Goal: Download file/media

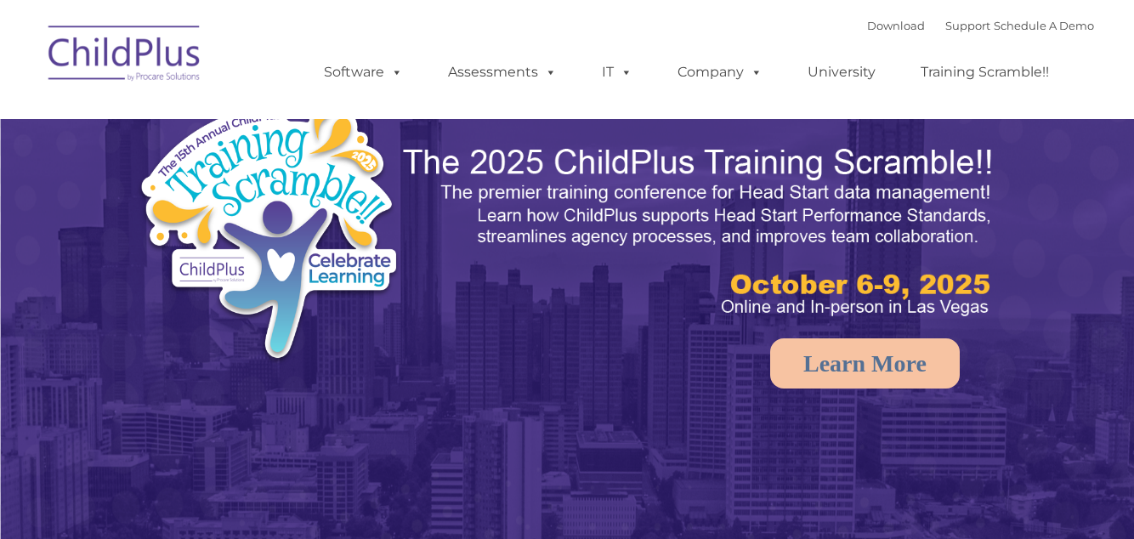
select select "MEDIUM"
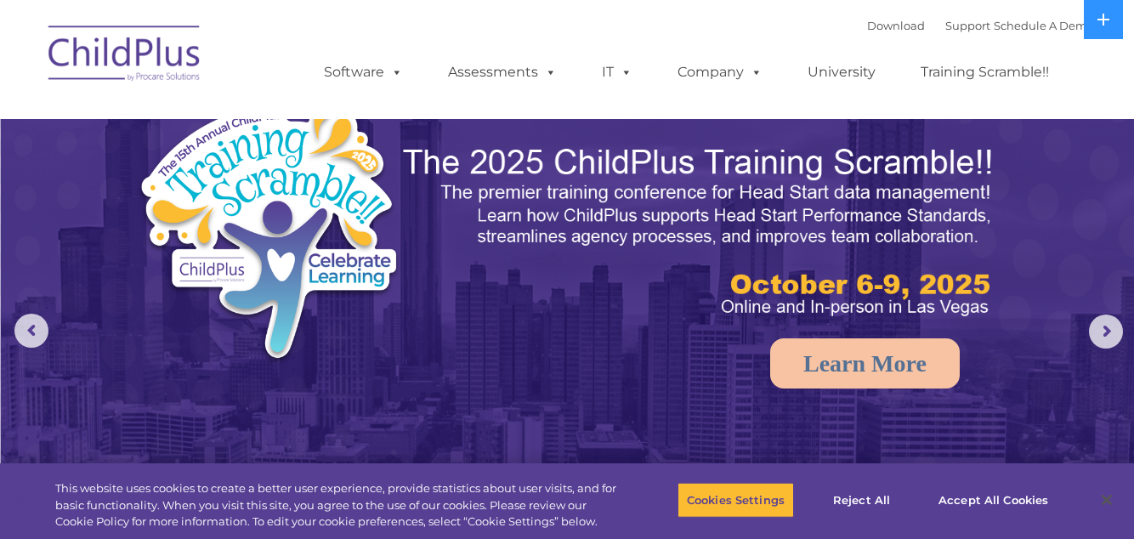
click at [523, 77] on link "Assessments" at bounding box center [502, 72] width 143 height 34
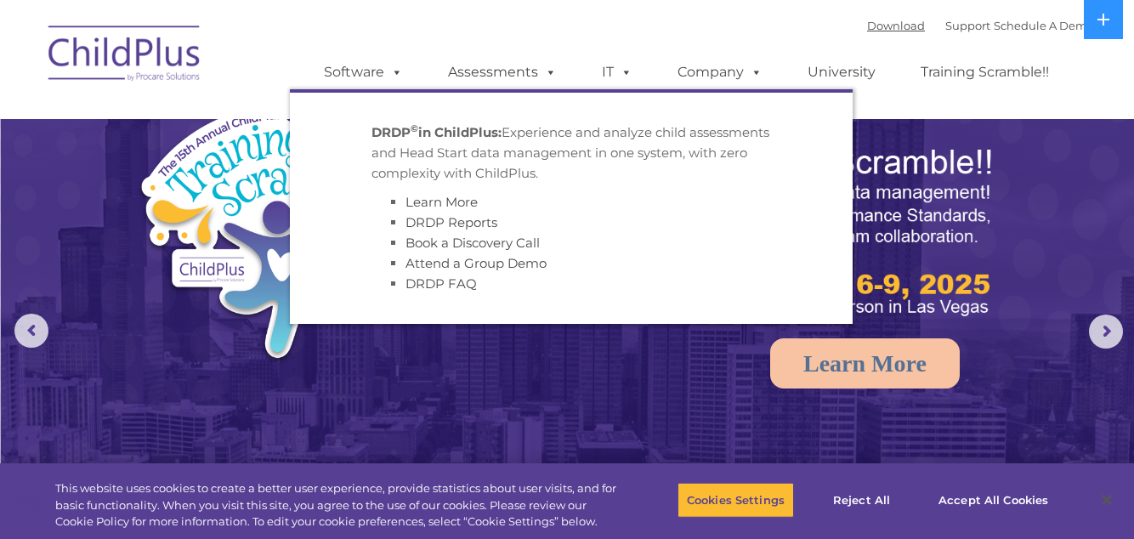
click at [887, 20] on link "Download" at bounding box center [896, 26] width 58 height 14
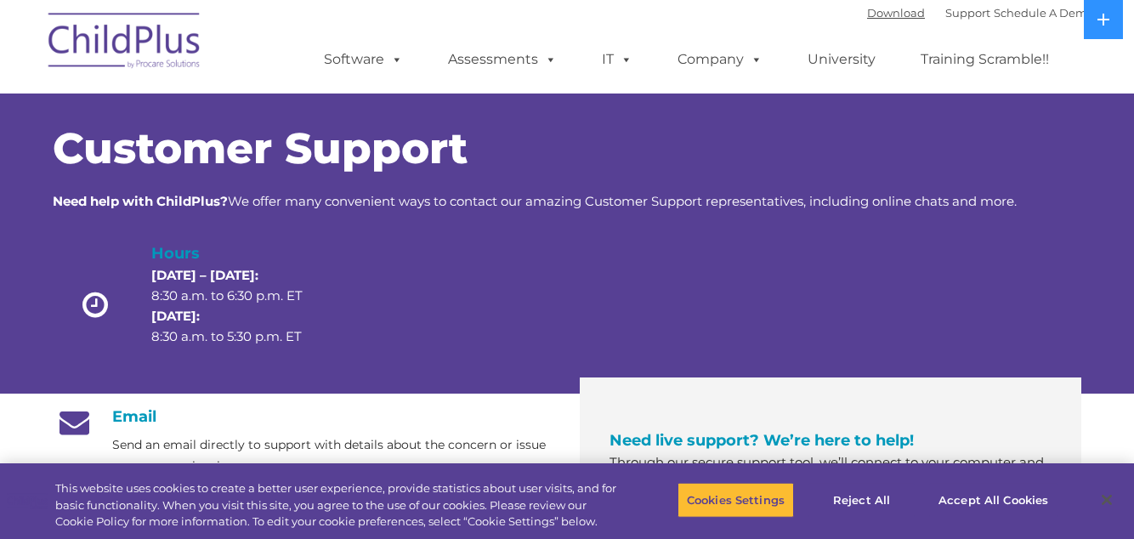
click at [886, 19] on link "Download" at bounding box center [896, 13] width 58 height 14
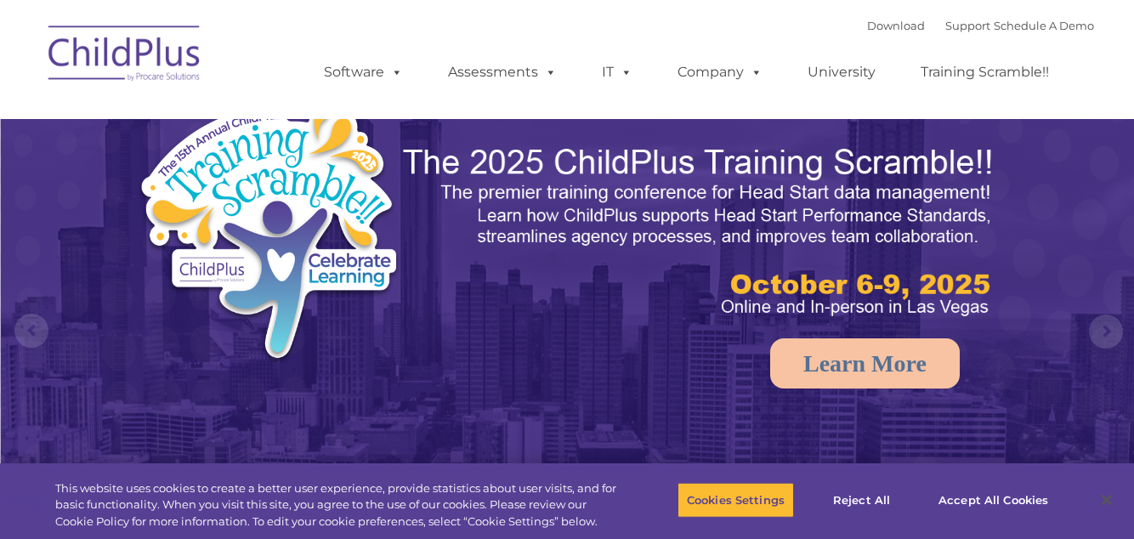
select select "MEDIUM"
click at [529, 71] on link "Assessments" at bounding box center [502, 72] width 143 height 34
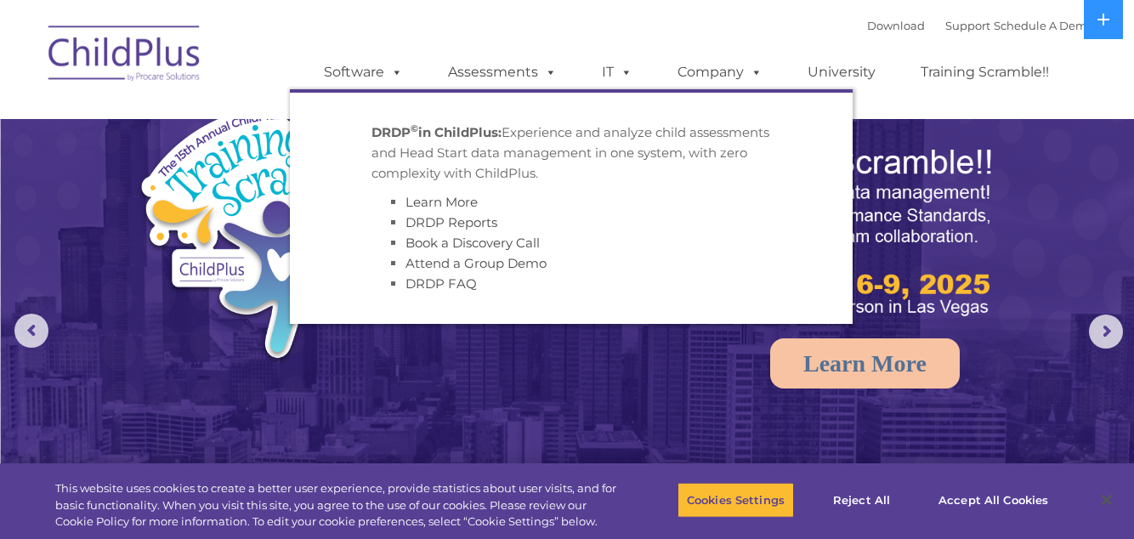
click at [946, 194] on img at bounding box center [700, 232] width 598 height 179
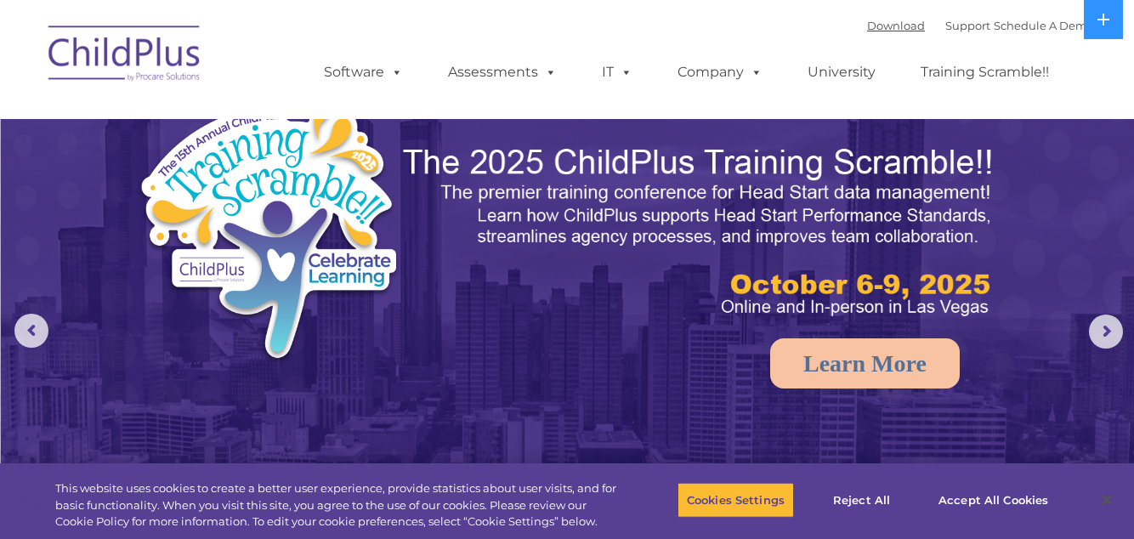
click at [888, 20] on link "Download" at bounding box center [896, 26] width 58 height 14
